Goal: Transaction & Acquisition: Download file/media

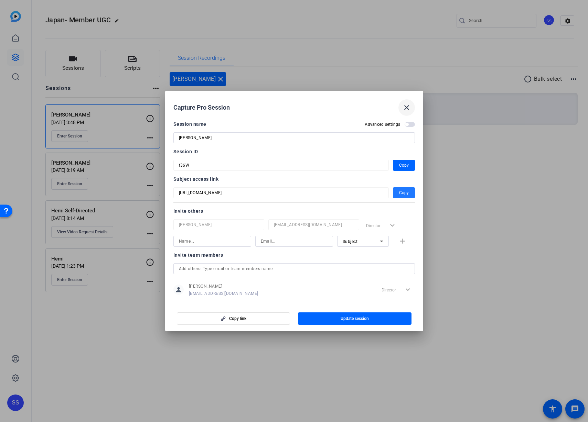
click at [407, 102] on span at bounding box center [406, 107] width 17 height 17
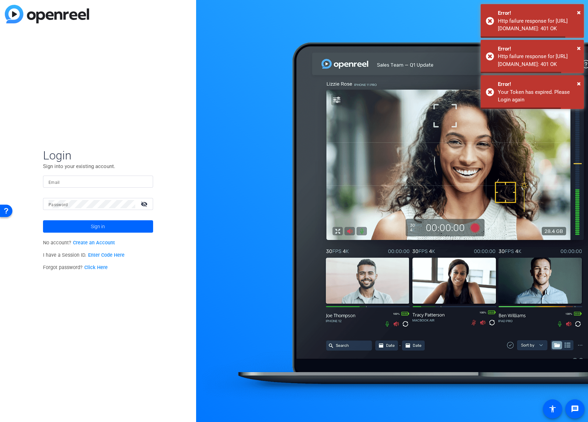
type input "[EMAIL_ADDRESS][DOMAIN_NAME]"
click at [116, 228] on span at bounding box center [98, 226] width 110 height 17
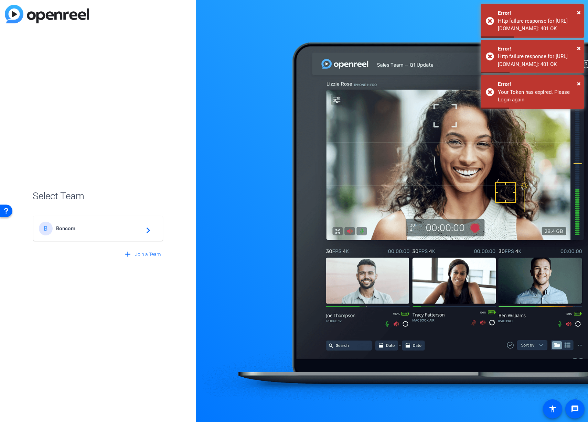
click at [115, 226] on span "Boncom" at bounding box center [99, 229] width 86 height 6
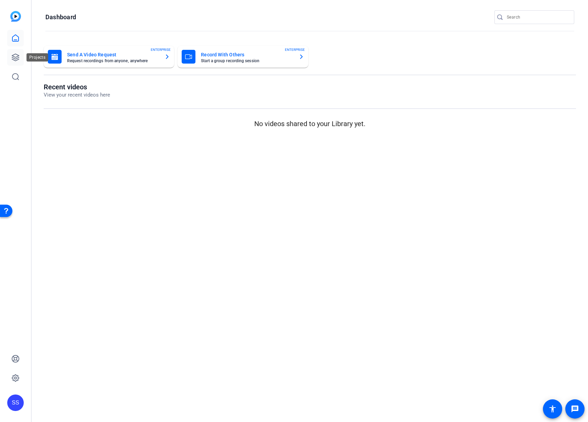
click at [16, 52] on link at bounding box center [15, 57] width 17 height 17
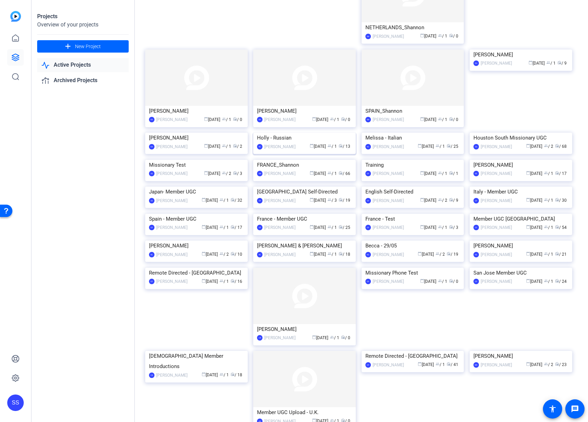
scroll to position [85, 0]
click at [189, 186] on img at bounding box center [196, 186] width 103 height 0
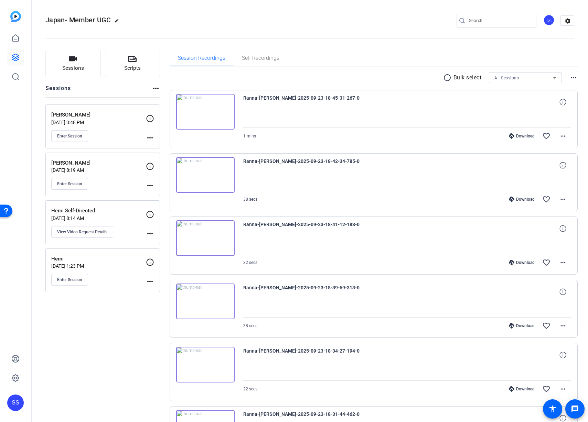
click at [115, 115] on p "[PERSON_NAME]" at bounding box center [98, 115] width 95 height 8
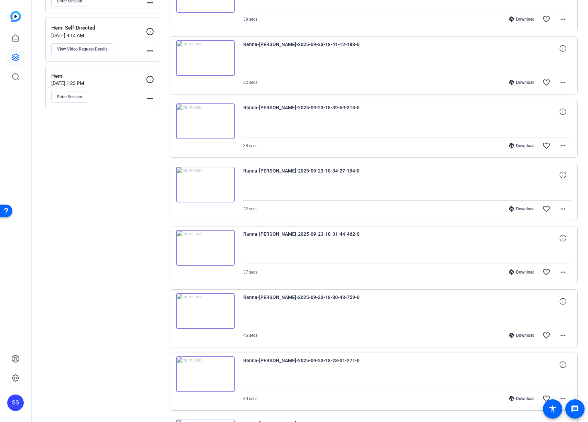
scroll to position [266, 0]
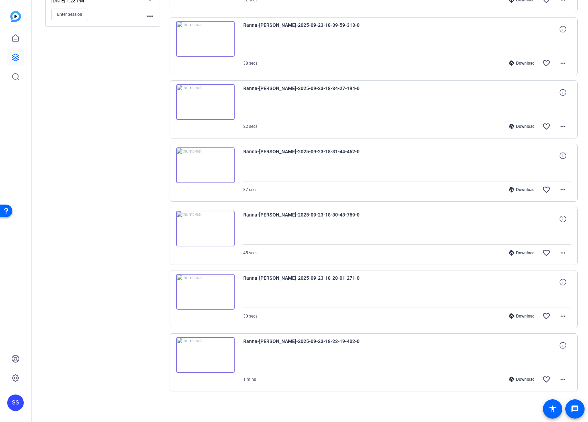
click at [513, 380] on div "Download" at bounding box center [521, 380] width 33 height 6
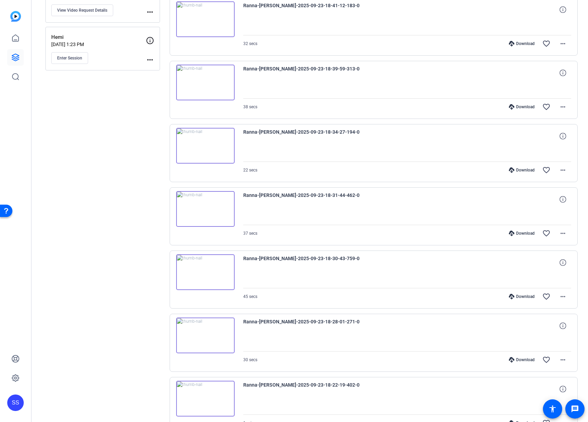
scroll to position [184, 0]
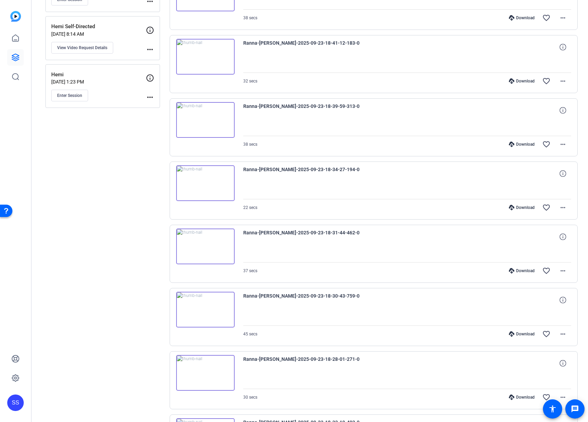
click at [512, 395] on div "Download" at bounding box center [521, 398] width 33 height 6
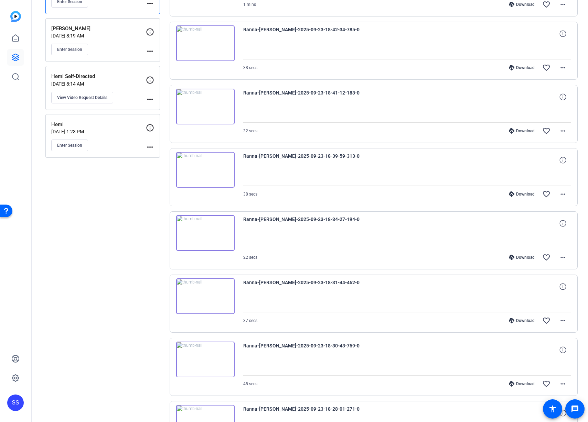
scroll to position [123, 0]
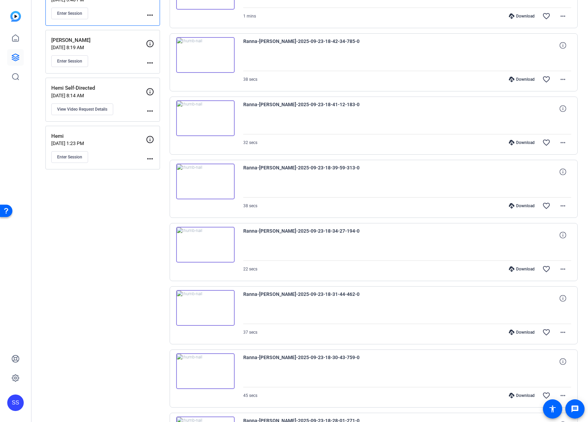
click at [510, 394] on icon at bounding box center [512, 396] width 6 height 6
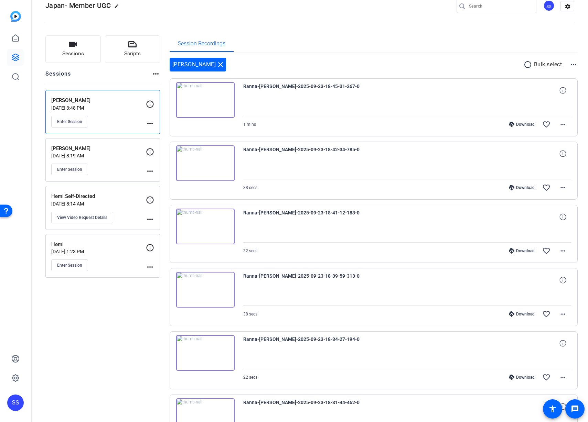
scroll to position [62, 0]
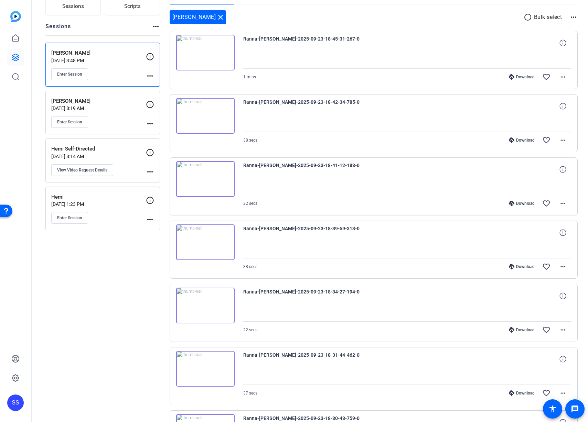
click at [513, 390] on div "Download favorite_border more_horiz" at bounding box center [456, 393] width 229 height 17
click at [509, 393] on icon at bounding box center [512, 394] width 6 height 6
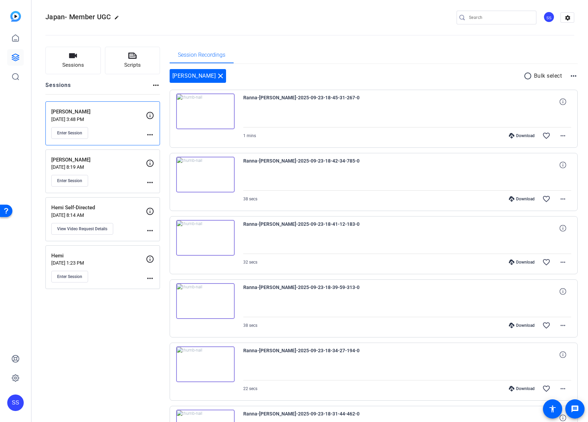
scroll to position [0, 0]
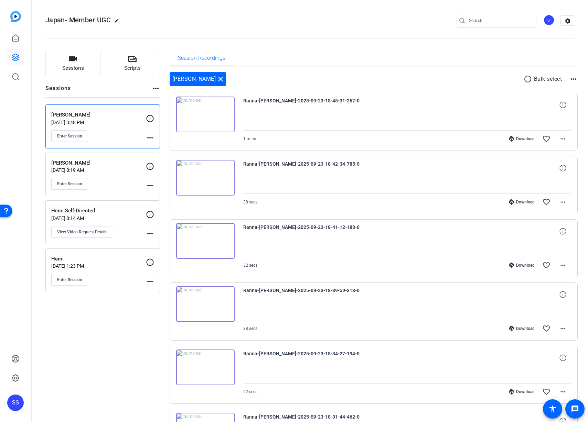
click at [523, 392] on div "Download" at bounding box center [521, 392] width 33 height 6
click at [513, 330] on div "Download" at bounding box center [521, 329] width 33 height 6
click at [515, 264] on div "Download" at bounding box center [521, 266] width 33 height 6
click at [519, 200] on div "Download" at bounding box center [521, 203] width 33 height 6
click at [512, 139] on div "Download" at bounding box center [521, 139] width 33 height 6
